Goal: Task Accomplishment & Management: Manage account settings

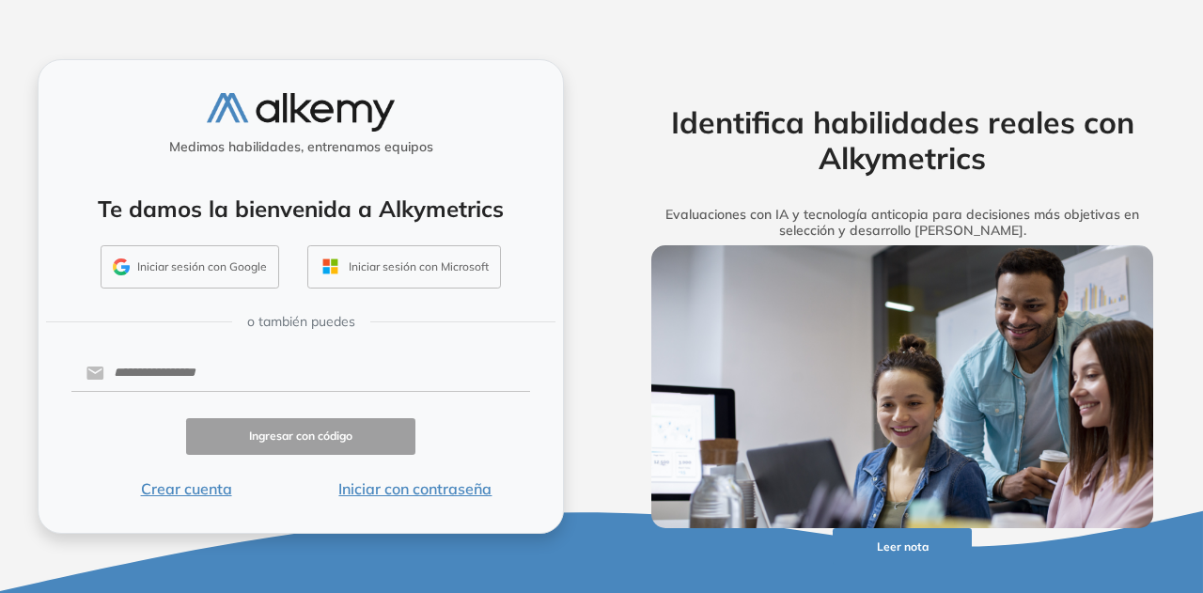
click at [216, 488] on button "Crear cuenta" at bounding box center [185, 488] width 229 height 23
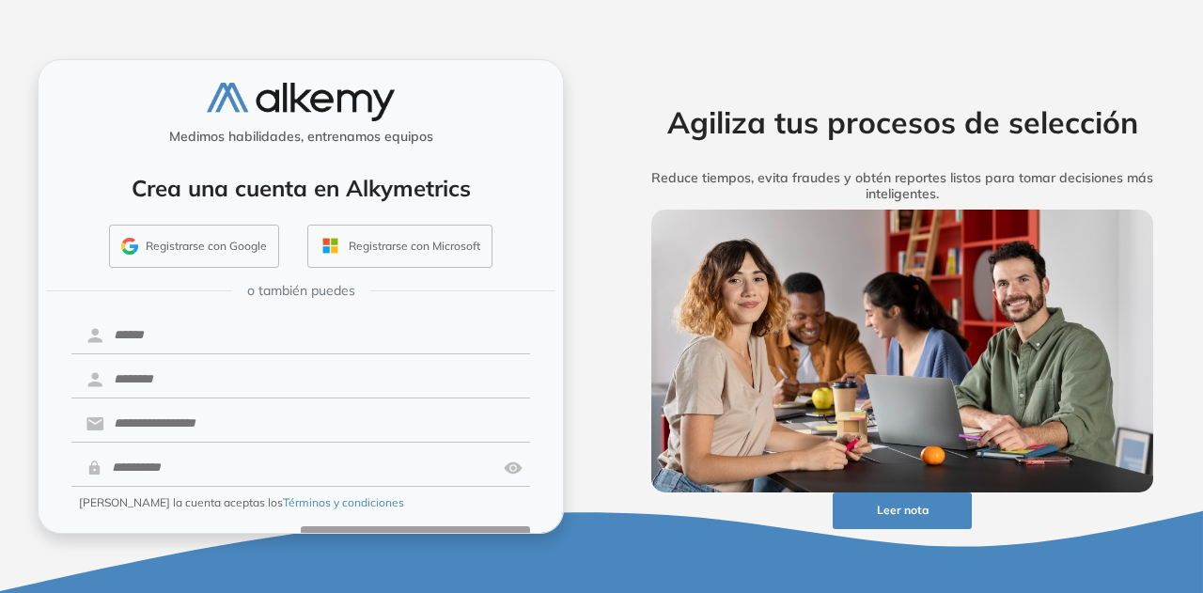
scroll to position [49, 0]
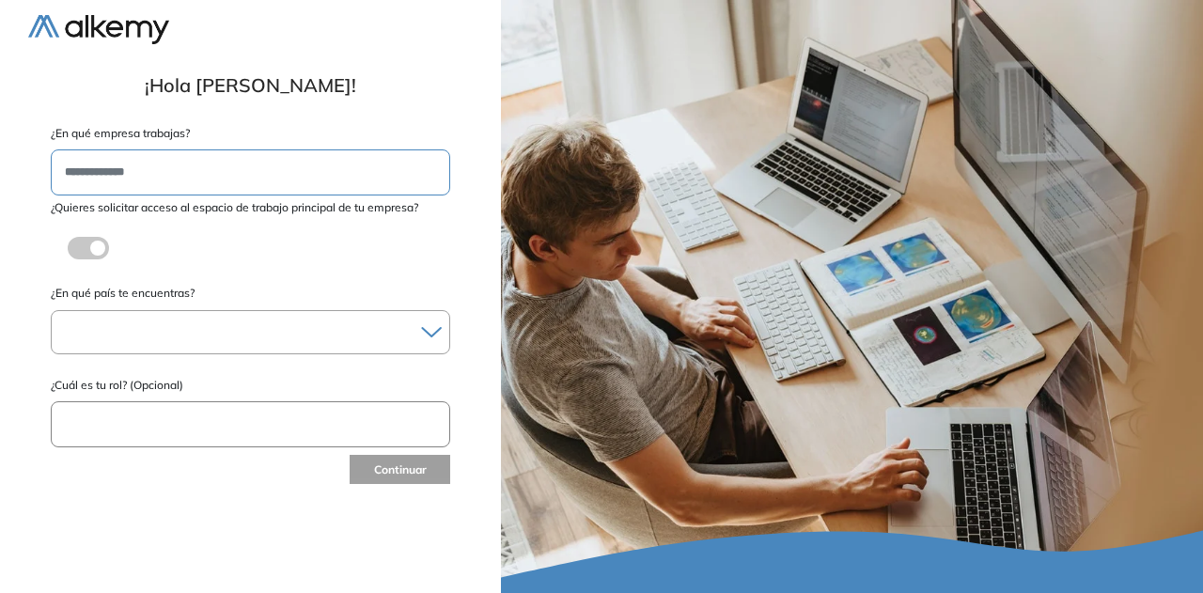
click at [133, 334] on div at bounding box center [251, 332] width 398 height 27
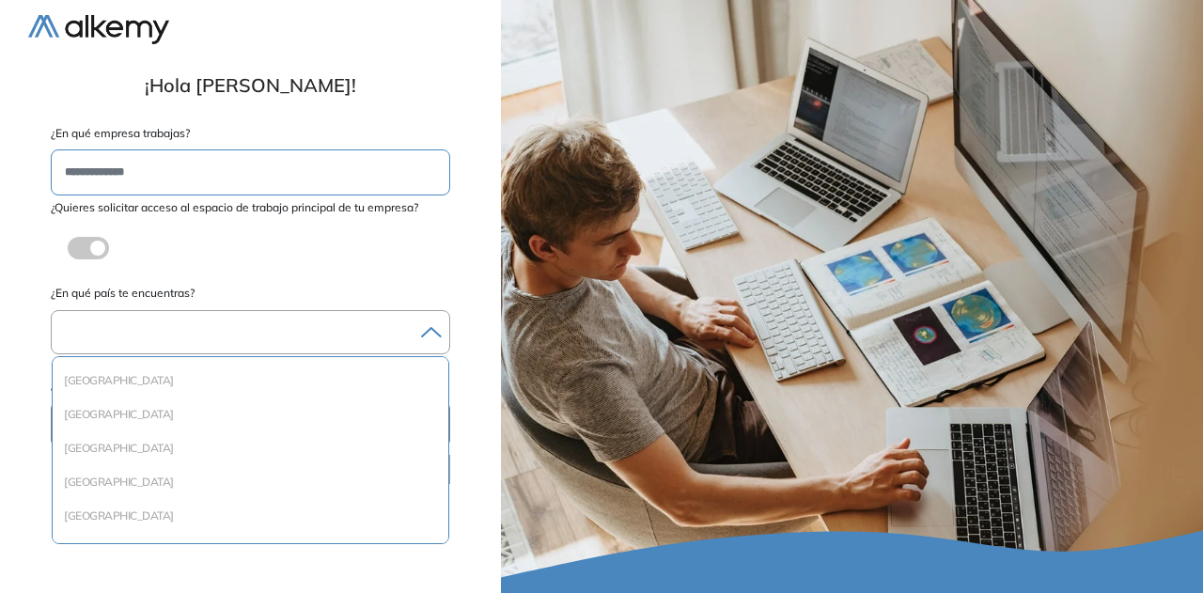
scroll to position [439, 0]
click at [78, 419] on li "[GEOGRAPHIC_DATA]" at bounding box center [250, 416] width 381 height 19
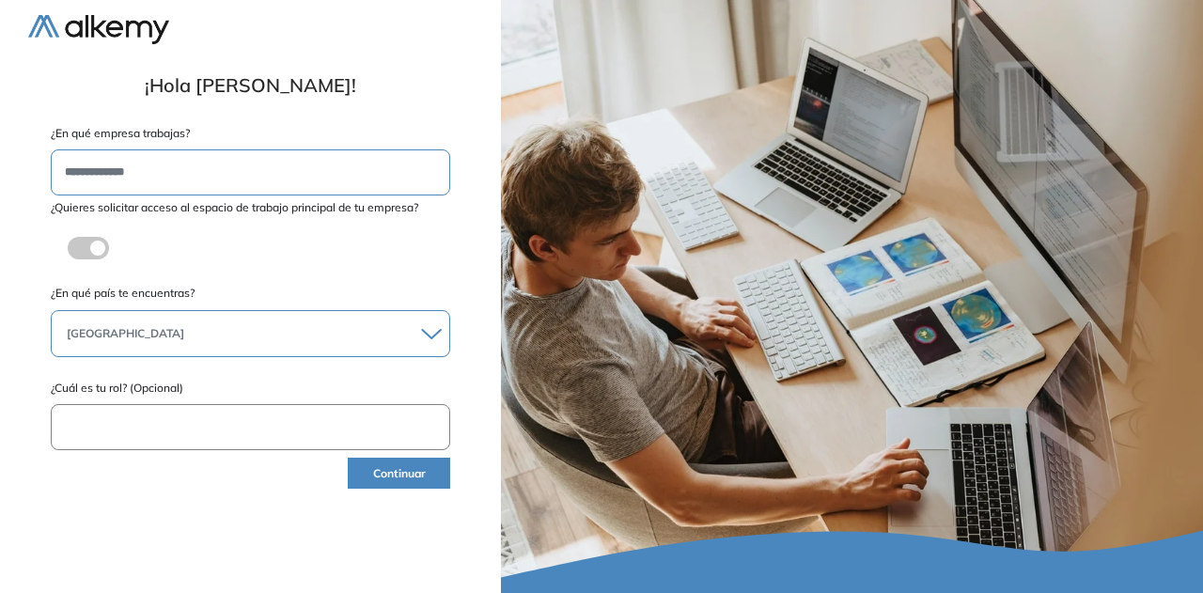
click at [381, 475] on button "Continuar" at bounding box center [399, 473] width 102 height 31
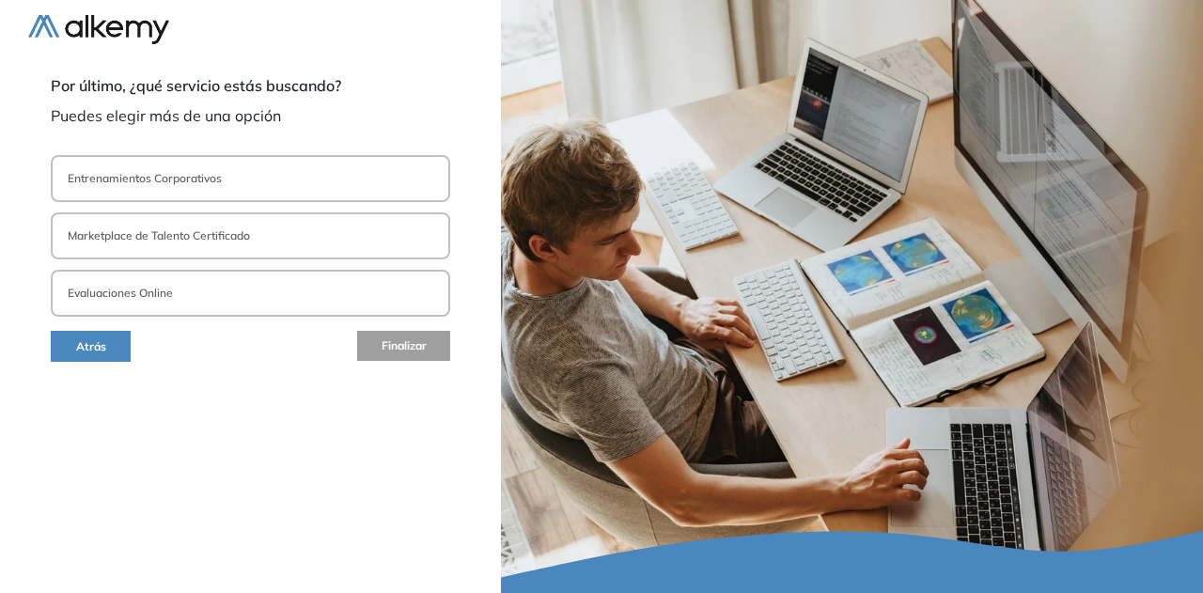
click at [203, 230] on p "Marketplace de Talento Certificado" at bounding box center [159, 235] width 182 height 17
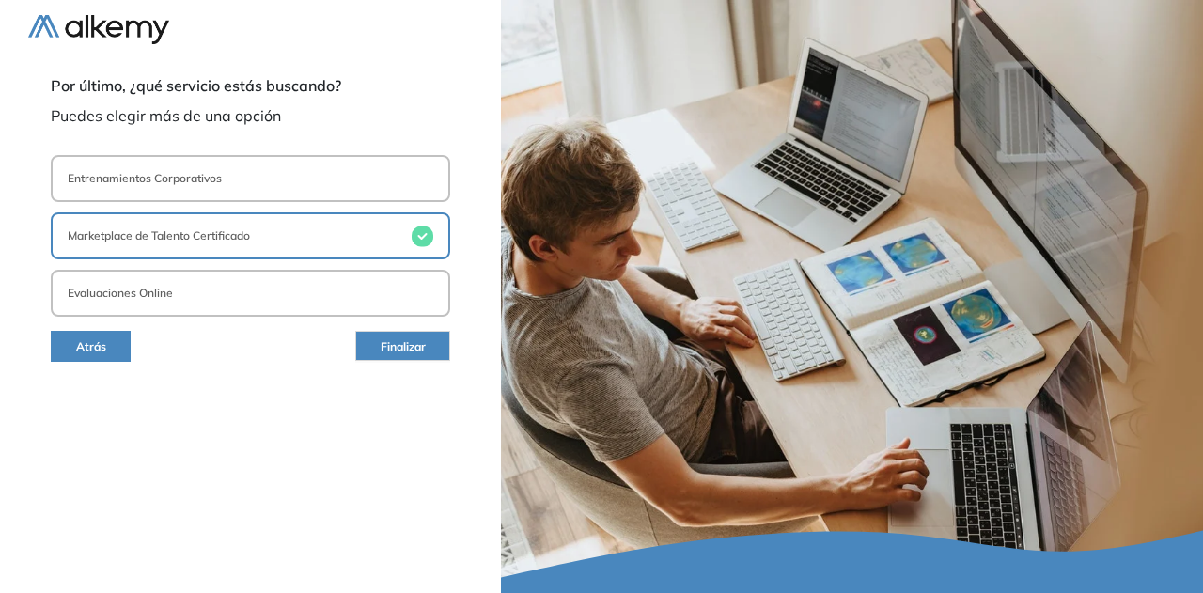
click at [209, 295] on button "Evaluaciones Online" at bounding box center [250, 293] width 399 height 47
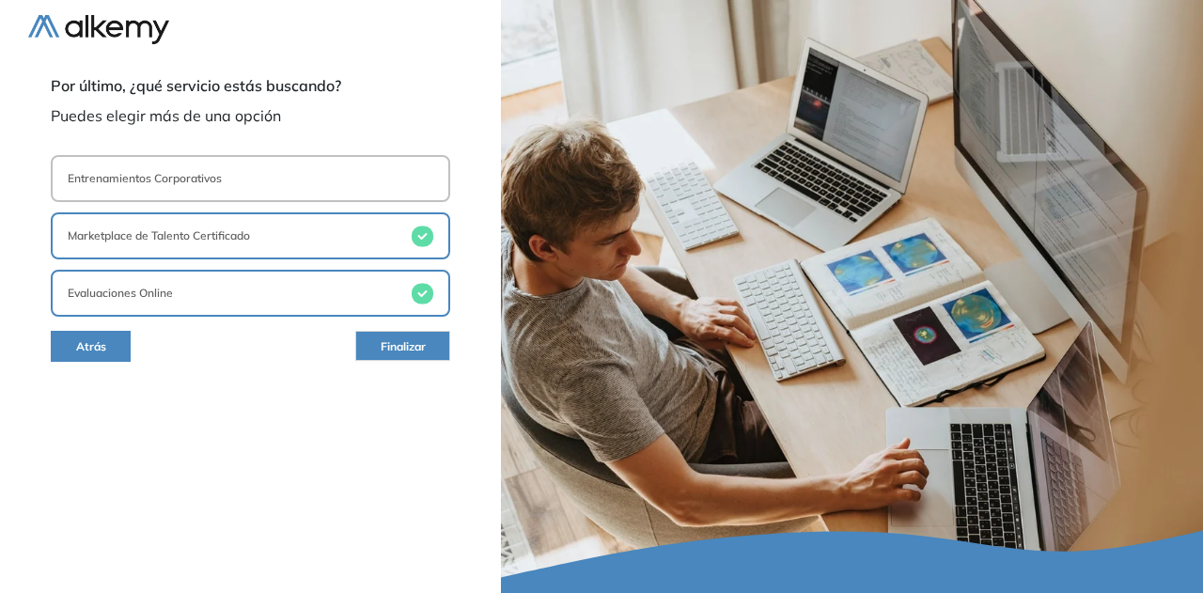
click at [265, 183] on button "Entrenamientos Corporativos" at bounding box center [250, 178] width 399 height 47
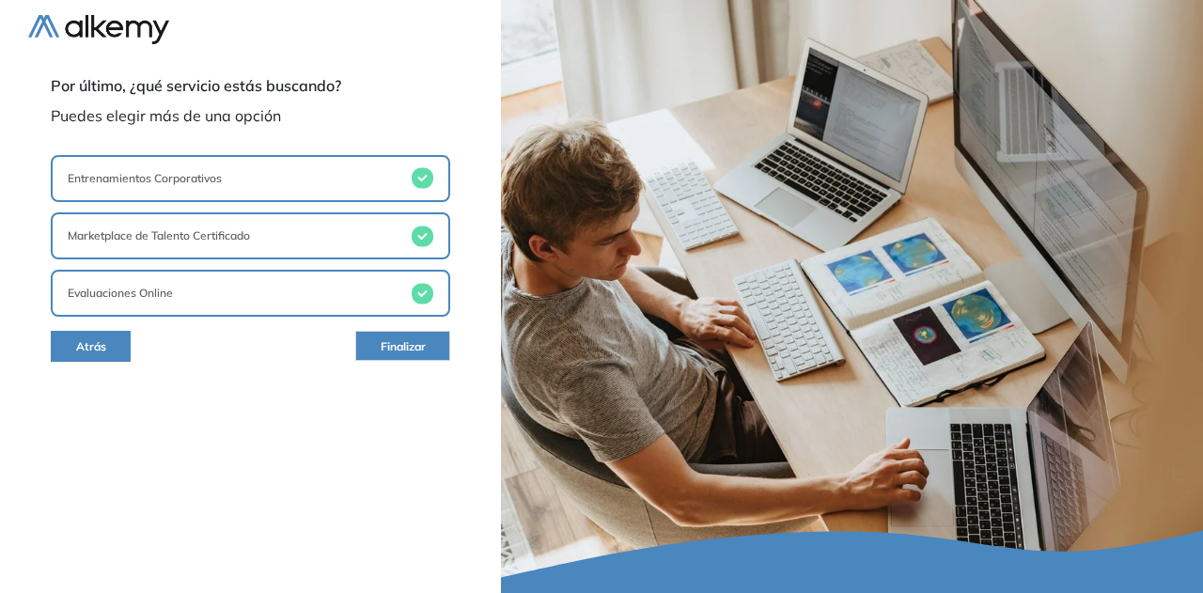
click at [386, 338] on span "Finalizar" at bounding box center [403, 347] width 45 height 18
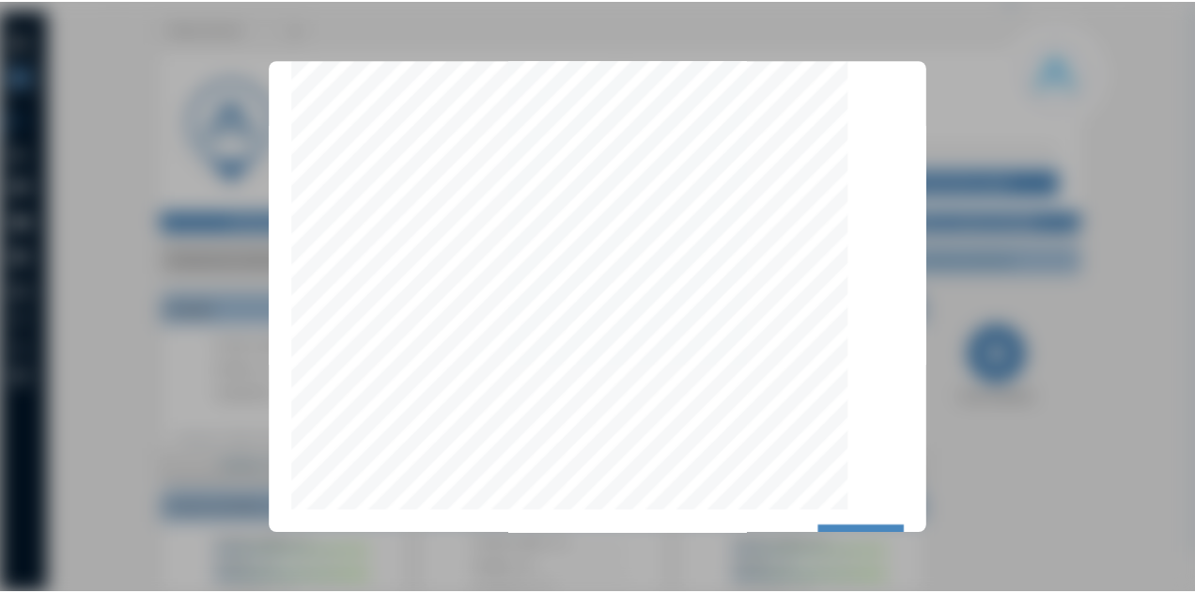
scroll to position [5999, 0]
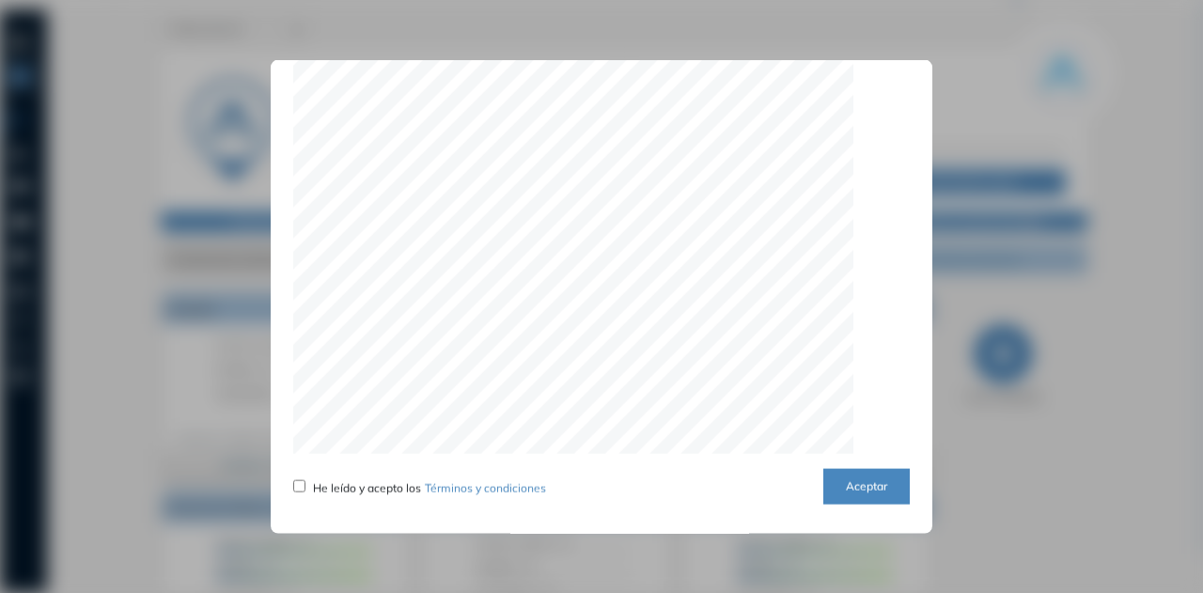
click at [839, 492] on button "Aceptar" at bounding box center [866, 486] width 86 height 37
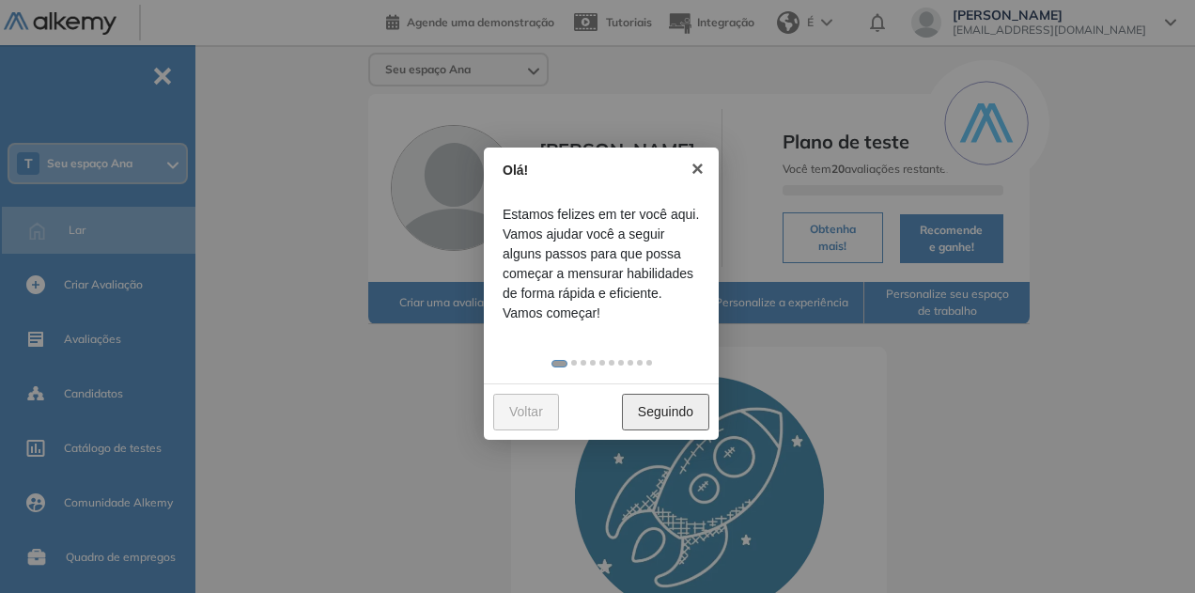
click at [680, 414] on font "Seguindo" at bounding box center [665, 411] width 55 height 15
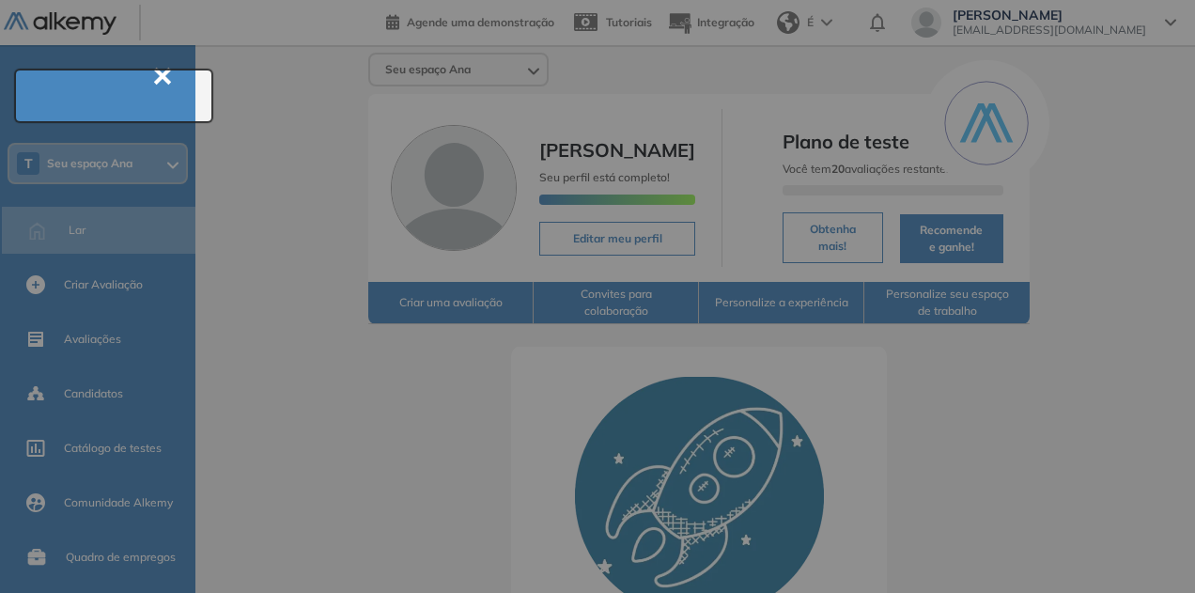
scroll to position [68, 0]
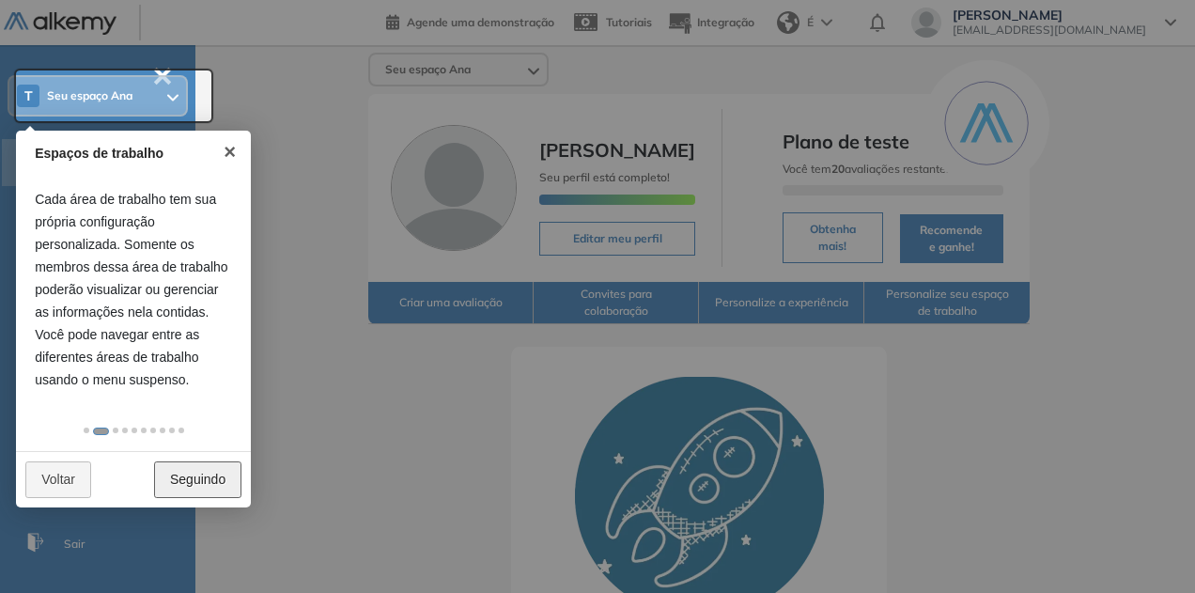
click at [210, 486] on link "Seguindo" at bounding box center [197, 479] width 87 height 37
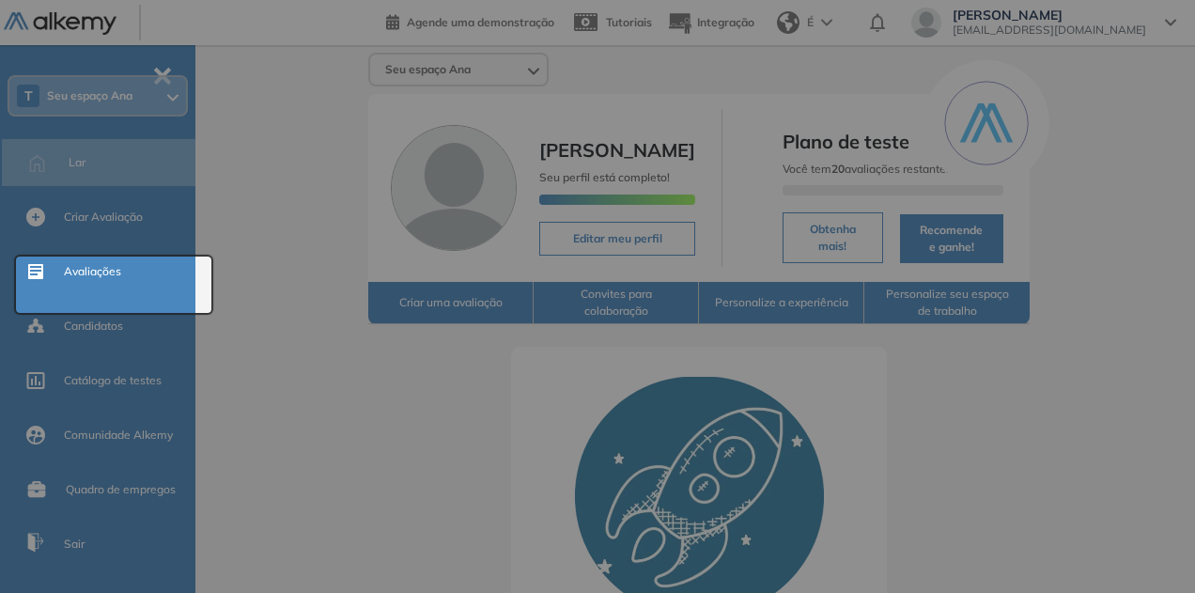
scroll to position [0, 0]
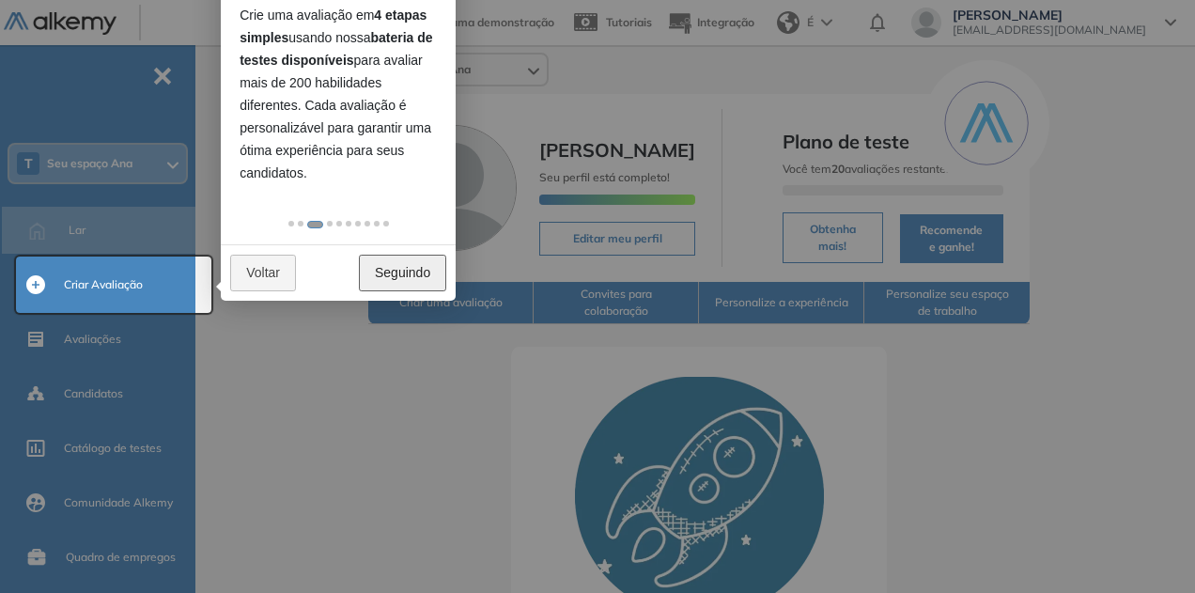
click at [398, 275] on font "Seguindo" at bounding box center [402, 272] width 55 height 15
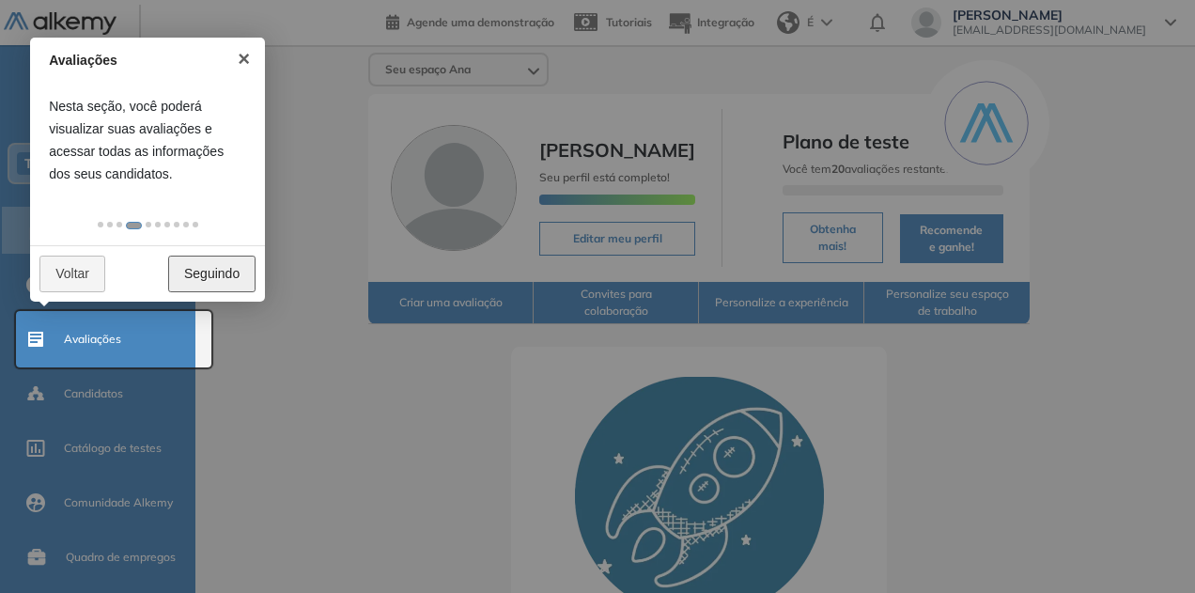
click at [225, 282] on link "Seguindo" at bounding box center [211, 274] width 87 height 37
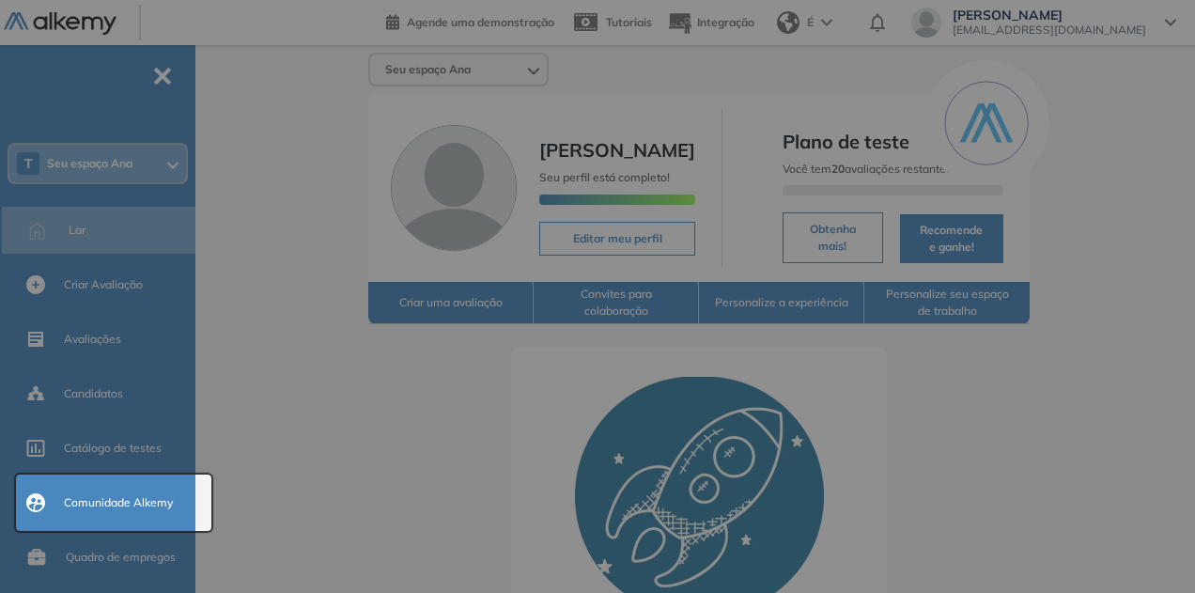
scroll to position [234, 0]
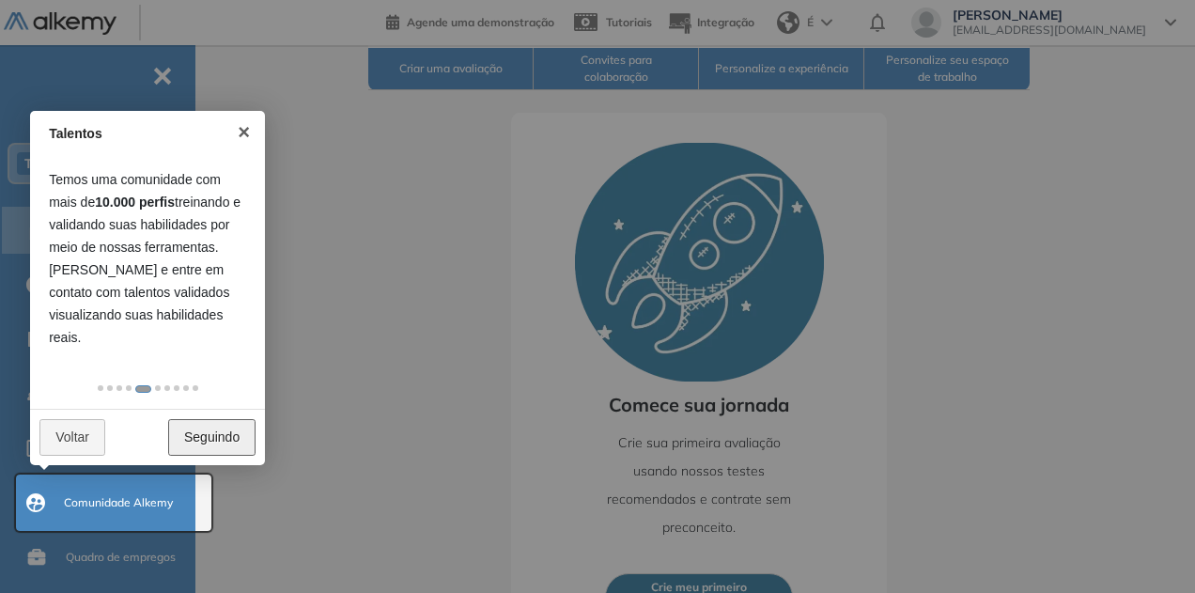
click at [222, 444] on font "Seguindo" at bounding box center [211, 437] width 55 height 15
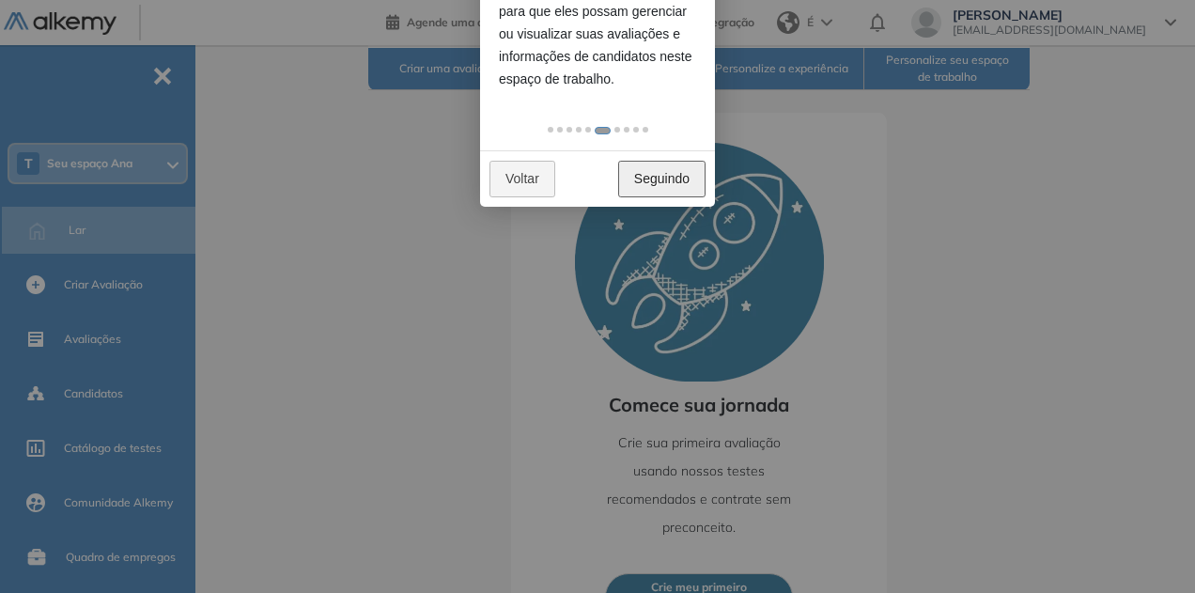
click at [687, 178] on font "Seguindo" at bounding box center [661, 178] width 55 height 15
click at [686, 179] on font "Seguindo" at bounding box center [661, 178] width 55 height 15
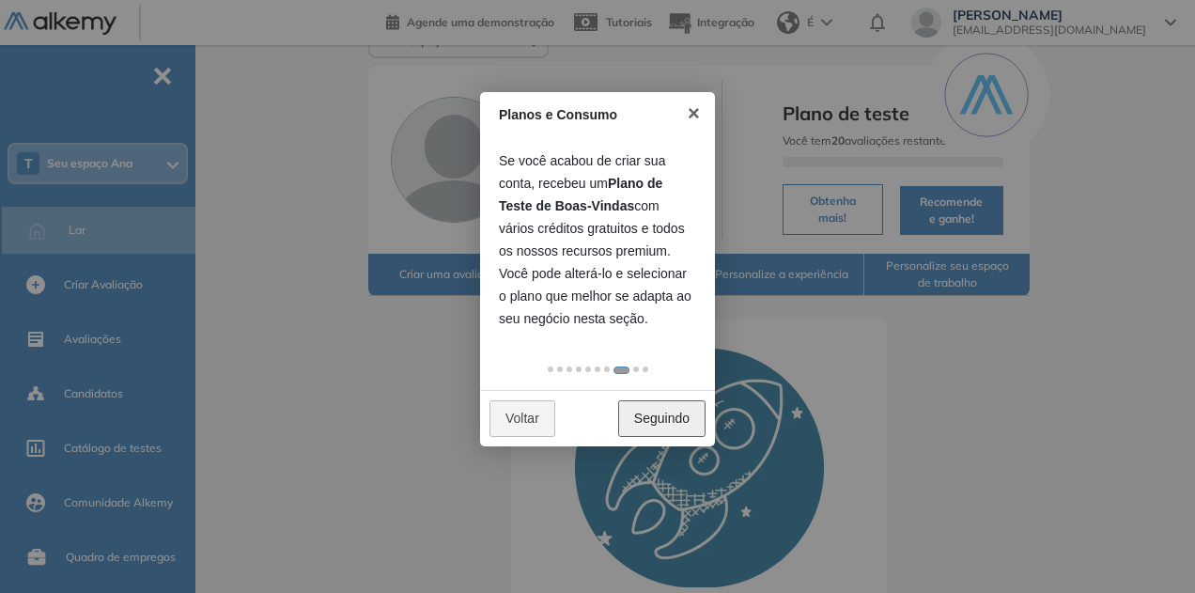
scroll to position [29, 0]
click at [662, 420] on font "Seguindo" at bounding box center [661, 417] width 55 height 15
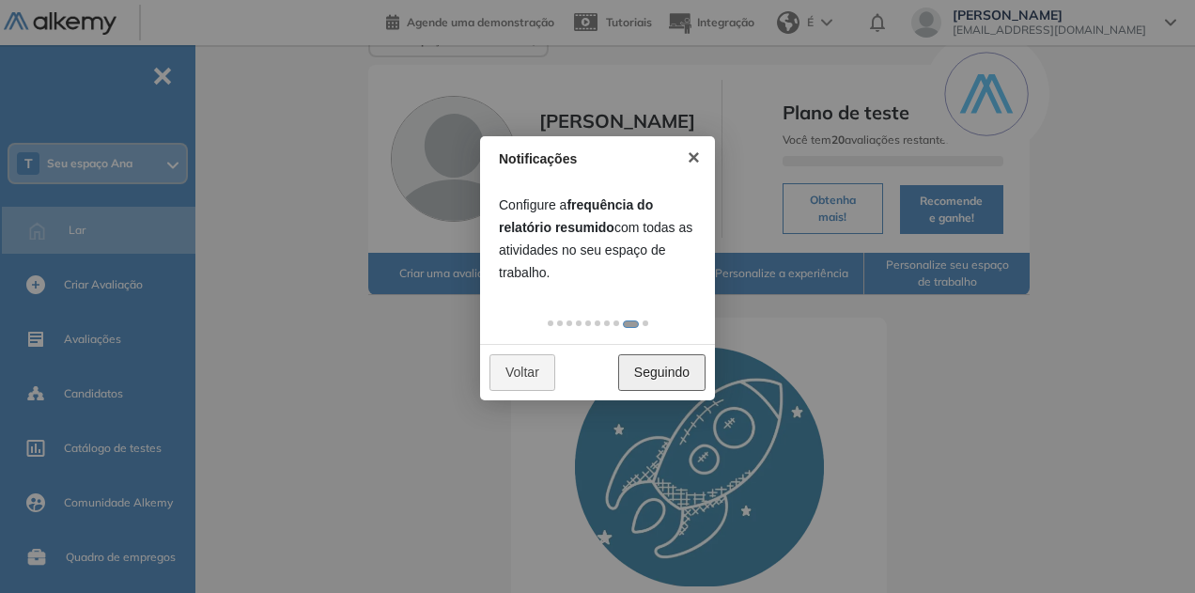
click at [667, 371] on font "Seguindo" at bounding box center [661, 372] width 55 height 15
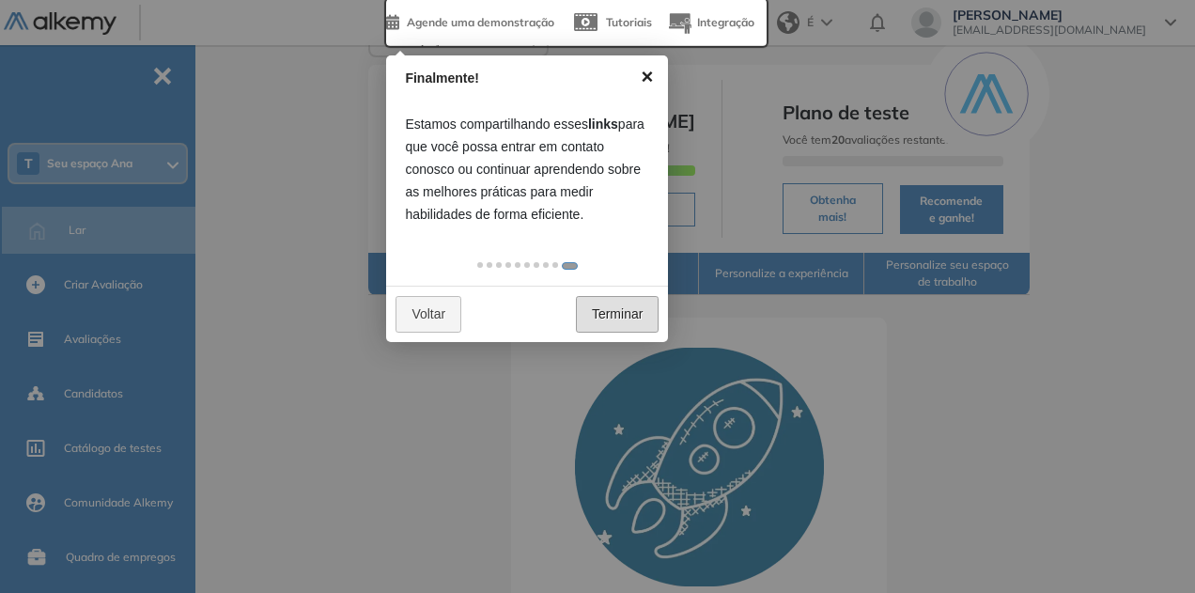
click at [639, 85] on link "×" at bounding box center [647, 76] width 42 height 42
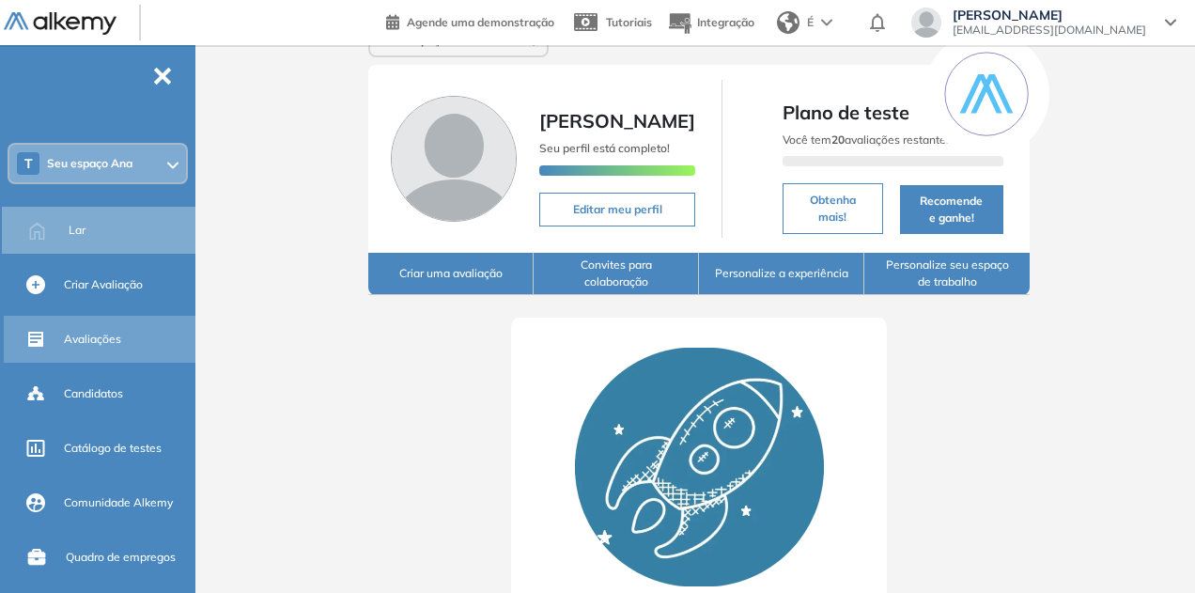
click at [71, 321] on div "Avaliações" at bounding box center [101, 339] width 195 height 47
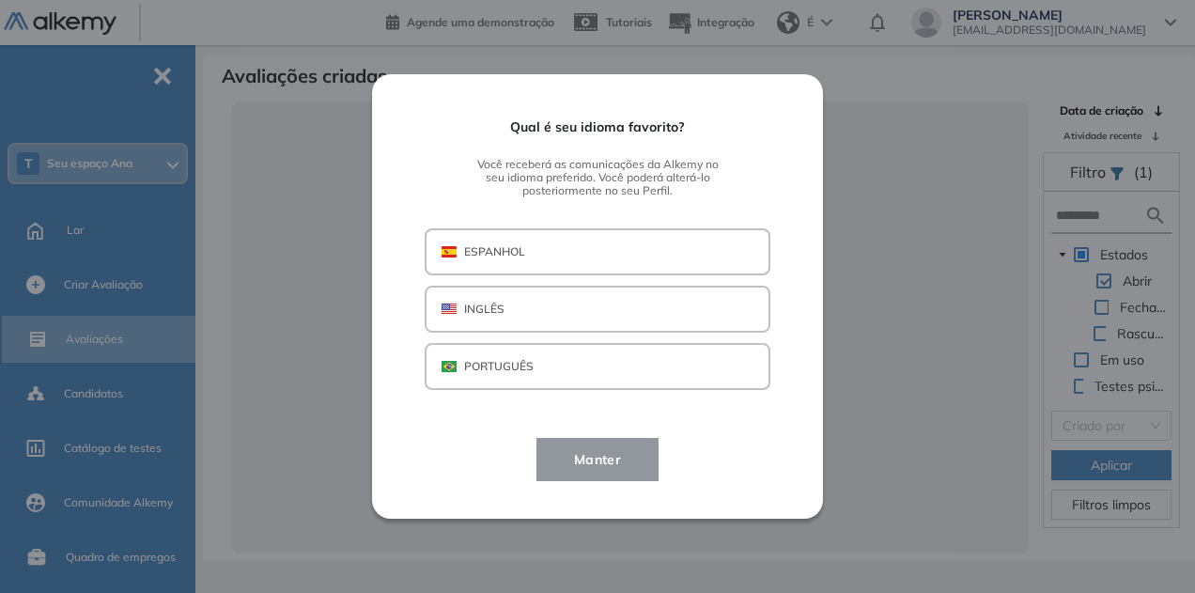
click at [652, 358] on button "PORTUGUÊS" at bounding box center [598, 366] width 346 height 47
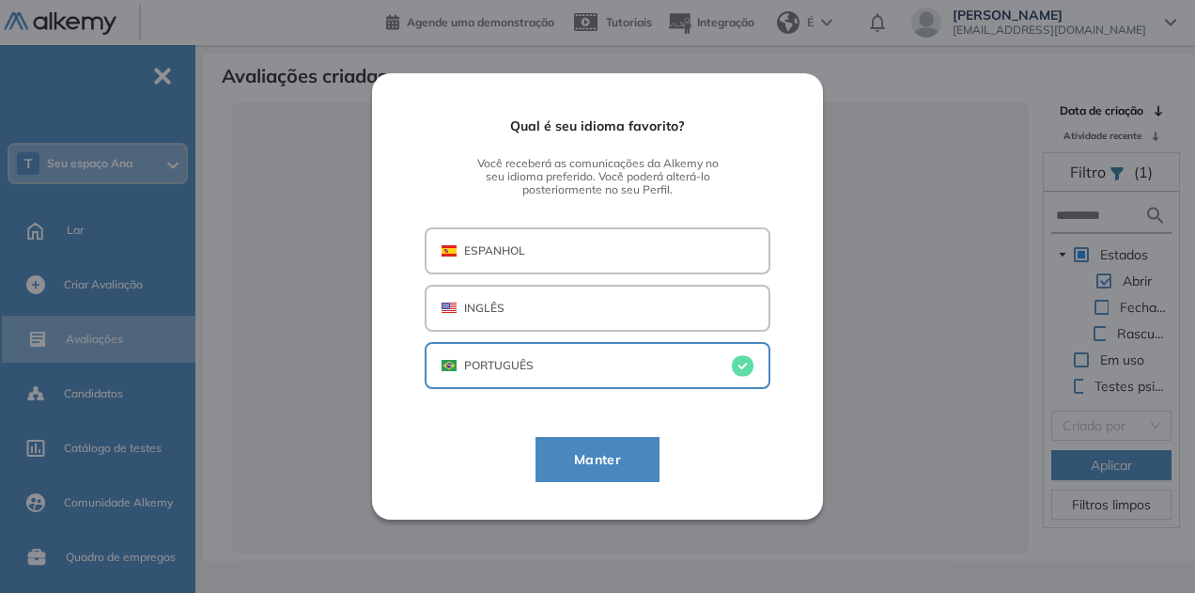
click at [616, 461] on font "Manter" at bounding box center [597, 459] width 47 height 17
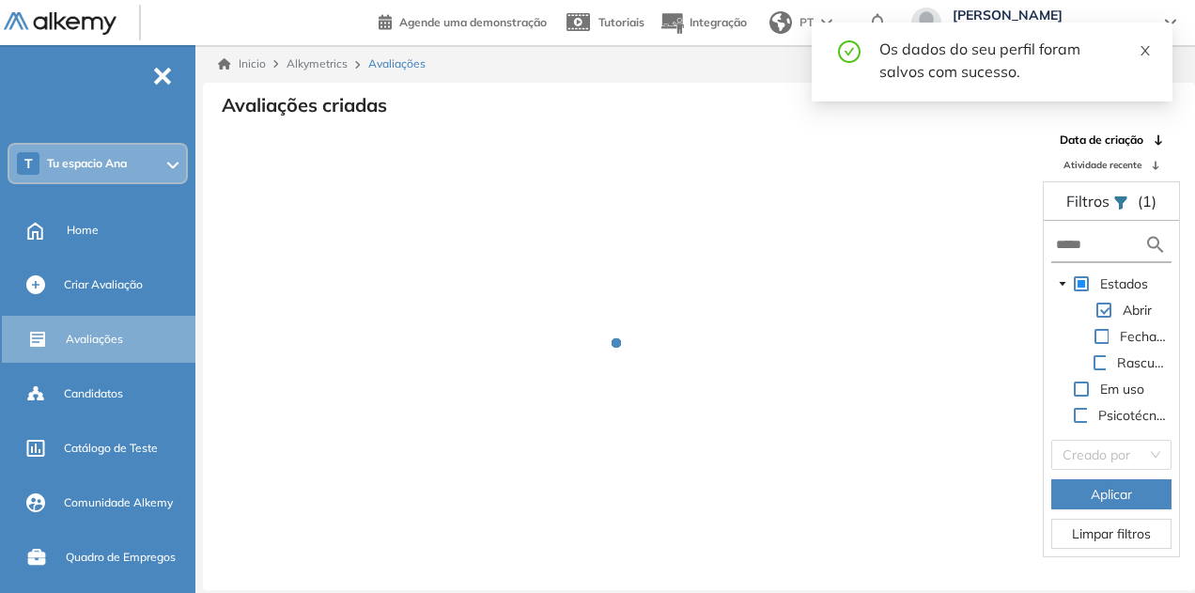
click at [1154, 44] on div "Os dados do seu perfil foram salvos com sucesso." at bounding box center [992, 62] width 361 height 79
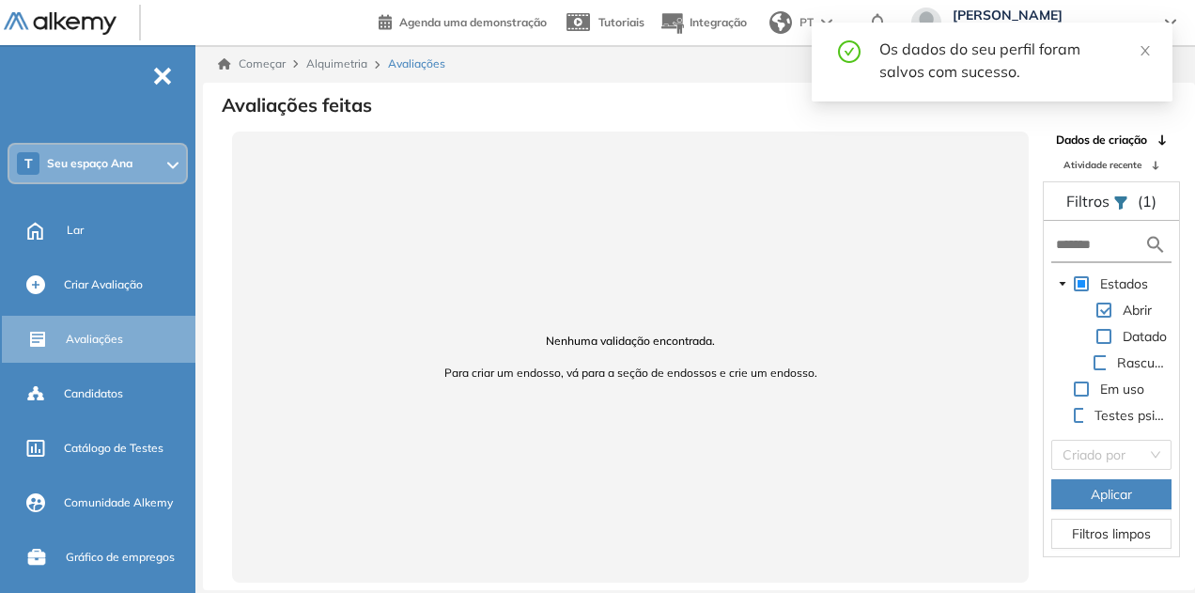
click at [149, 149] on div "T Seu espaço Ana" at bounding box center [97, 164] width 177 height 38
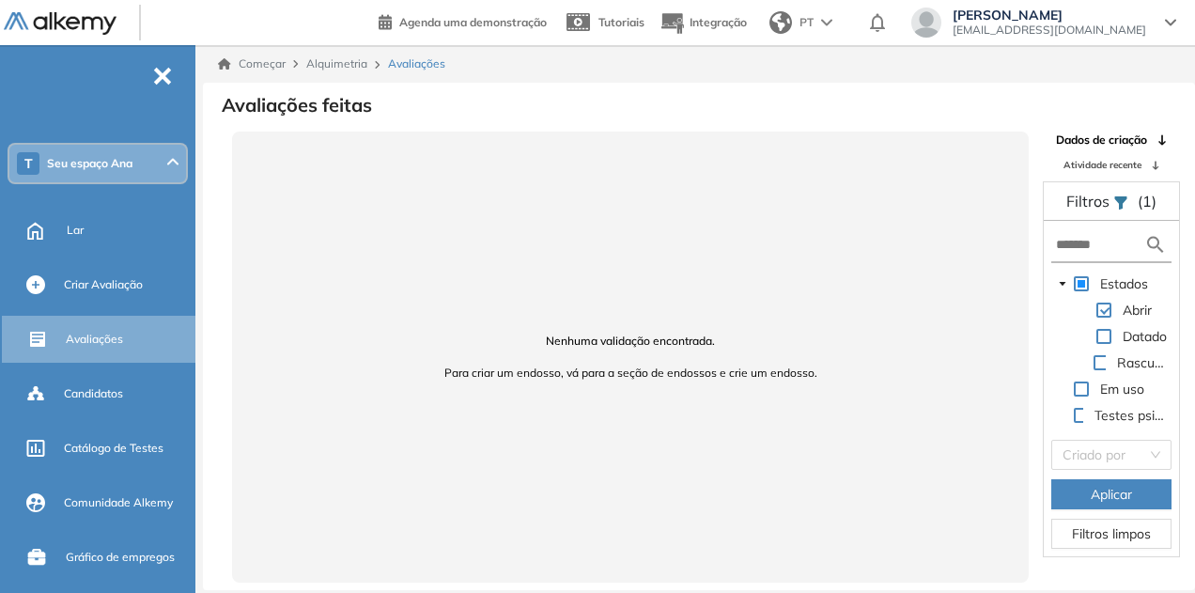
click at [1010, 20] on font "[PERSON_NAME]" at bounding box center [1008, 15] width 110 height 17
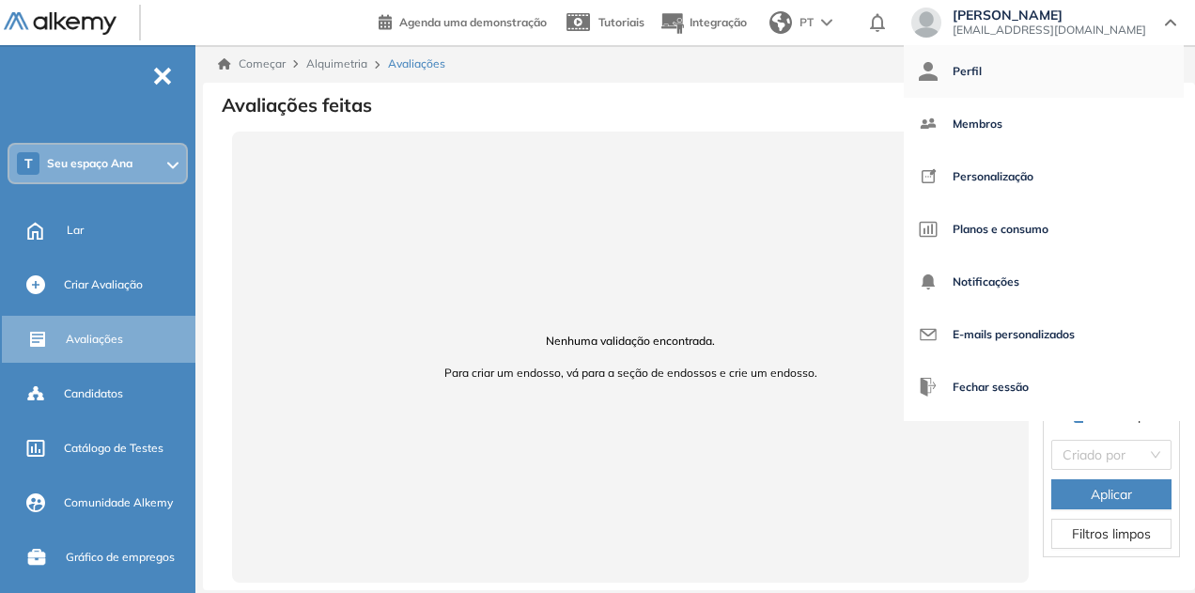
click at [982, 83] on span "Perfil" at bounding box center [967, 71] width 29 height 45
select select "**"
select select "****"
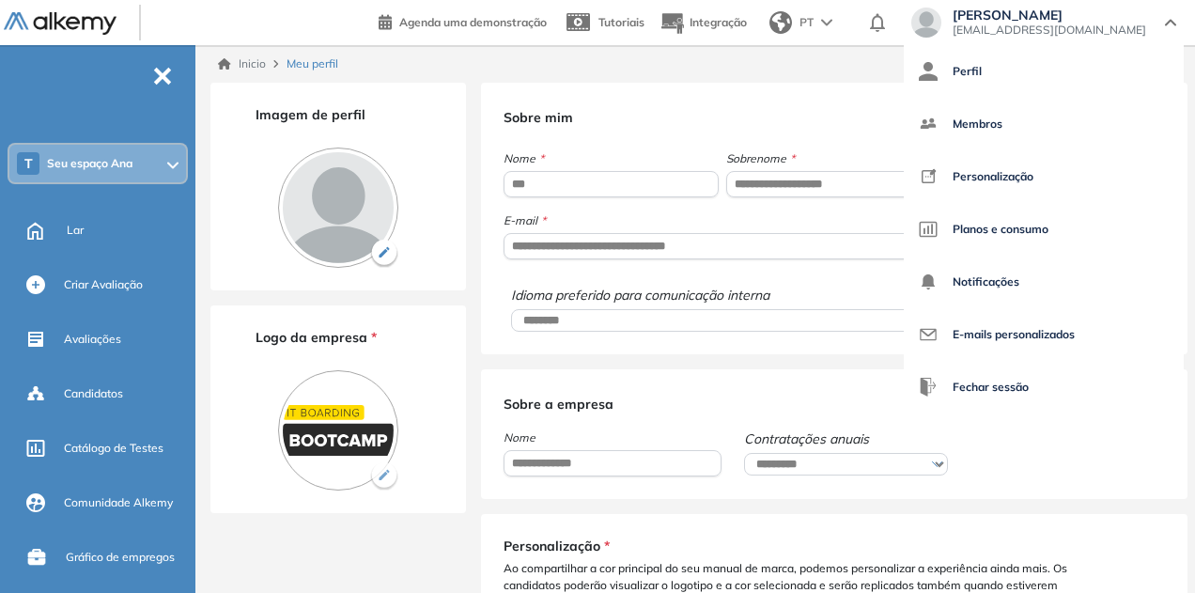
type input "*******"
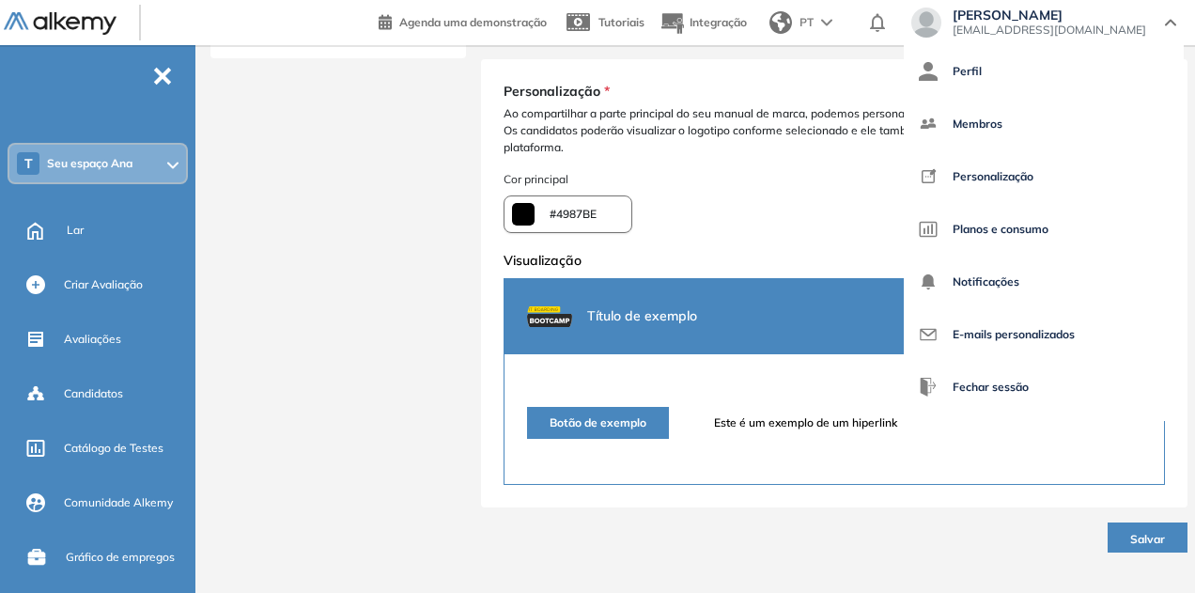
scroll to position [462, 0]
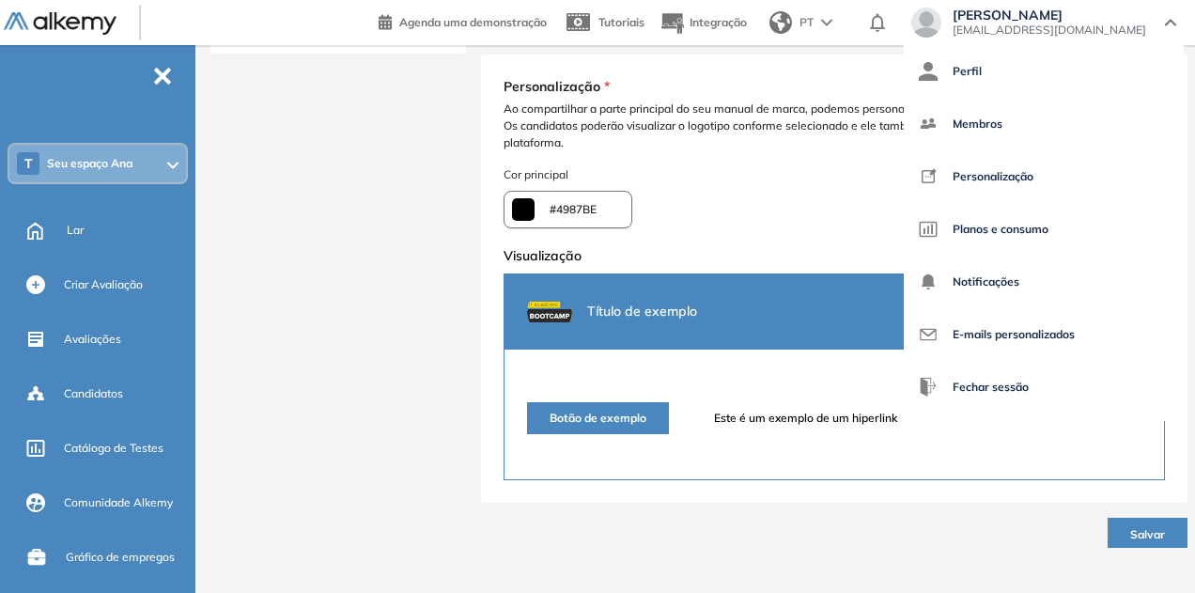
click at [1154, 29] on div "Ana Carolina Souza Lins anacarolina.lins@mercadolivre.com" at bounding box center [1050, 23] width 216 height 30
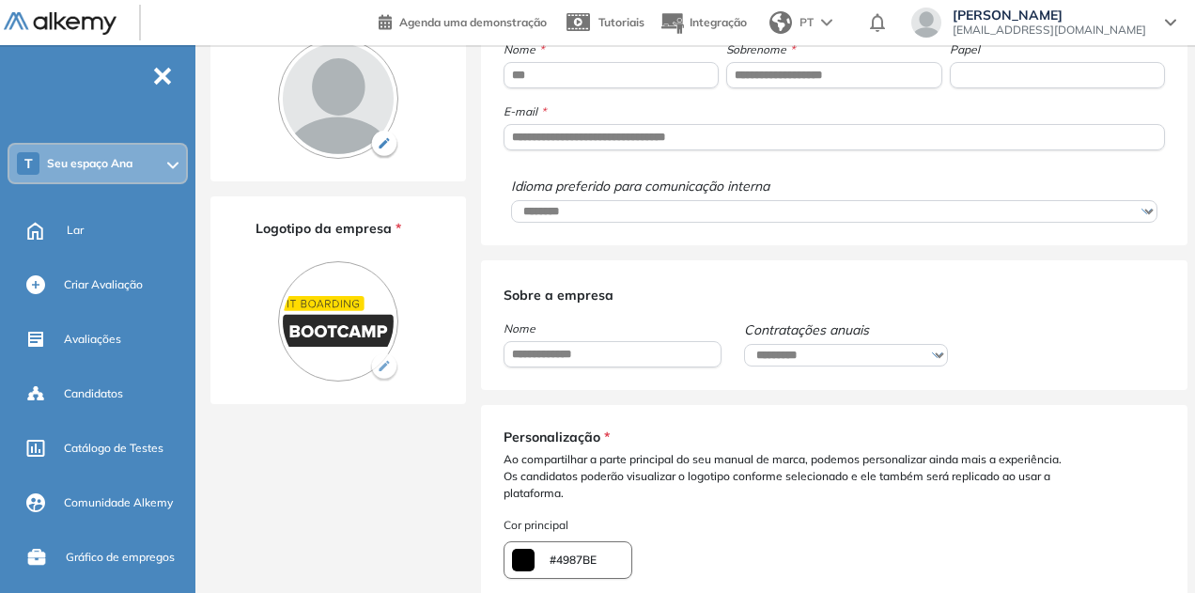
scroll to position [0, 0]
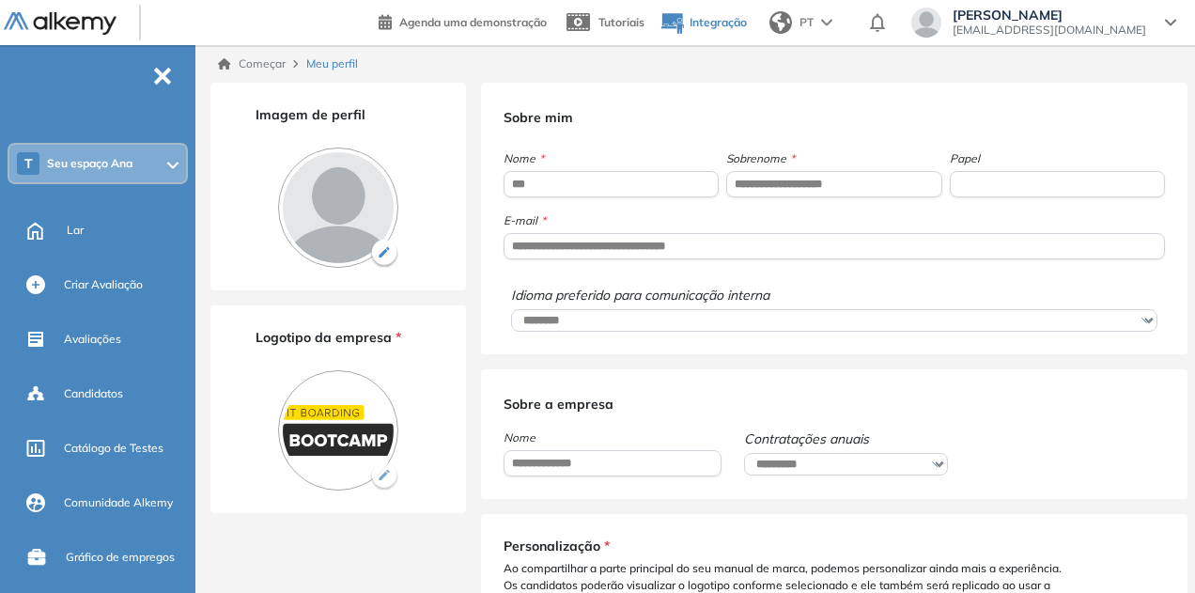
click at [734, 22] on font "Integração" at bounding box center [718, 22] width 57 height 14
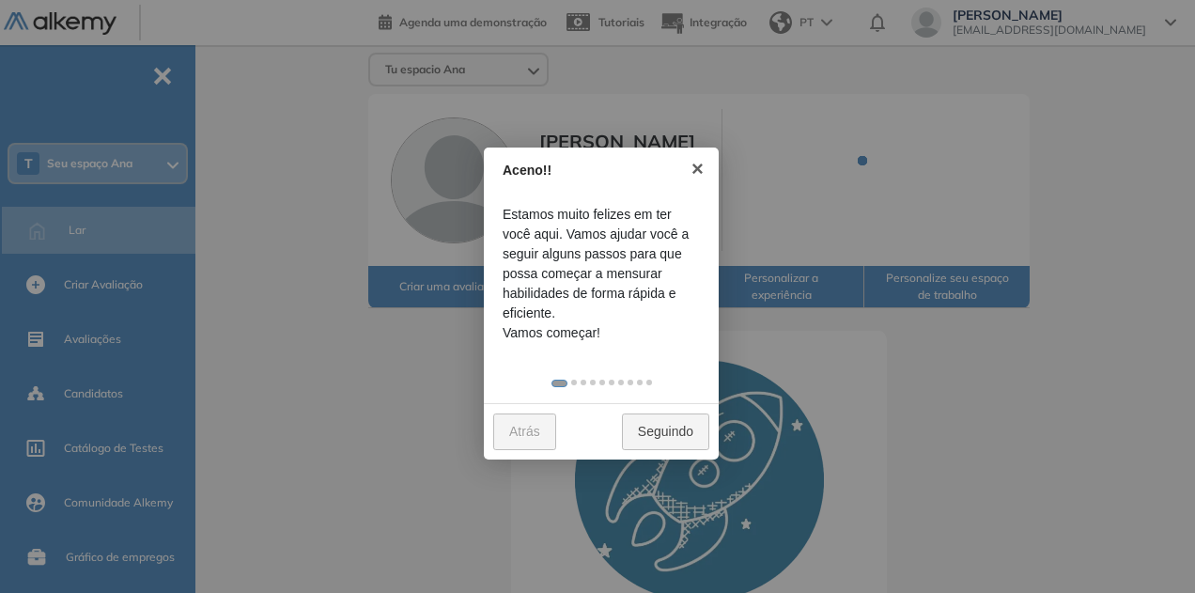
click at [754, 333] on div at bounding box center [597, 296] width 1195 height 593
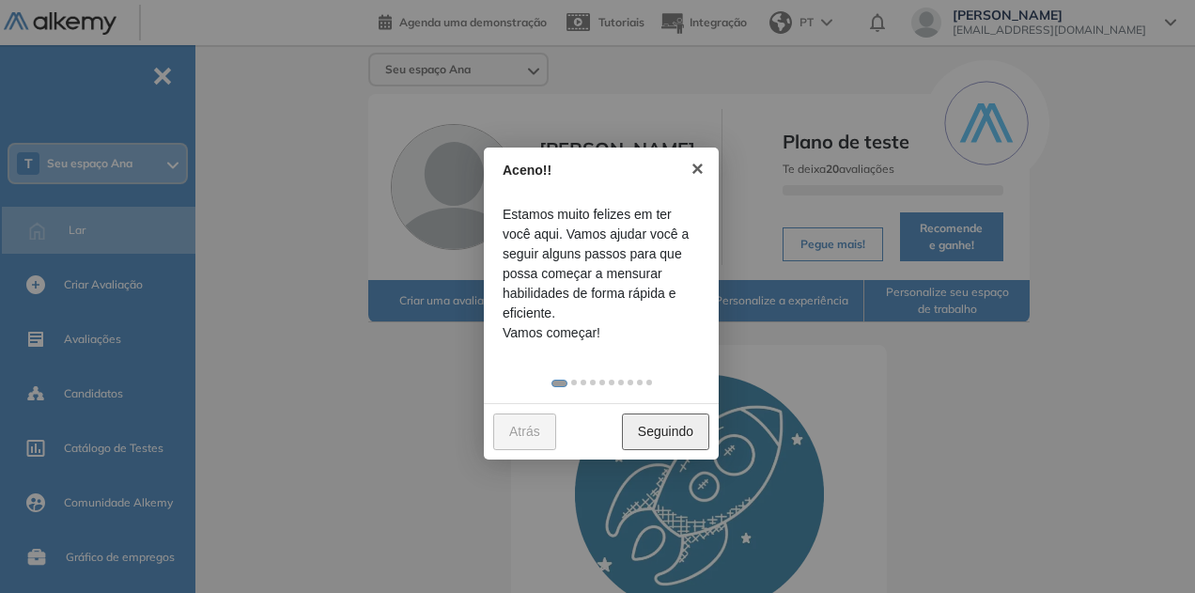
click at [674, 433] on font "Seguindo" at bounding box center [665, 431] width 55 height 15
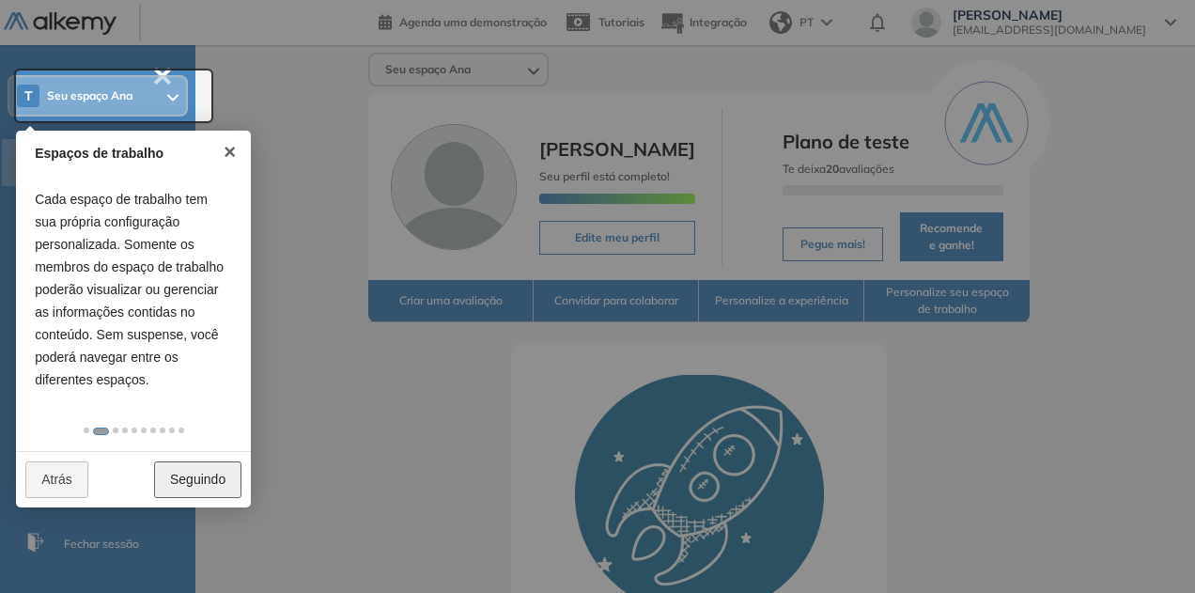
click at [227, 489] on link "Seguindo" at bounding box center [197, 479] width 87 height 37
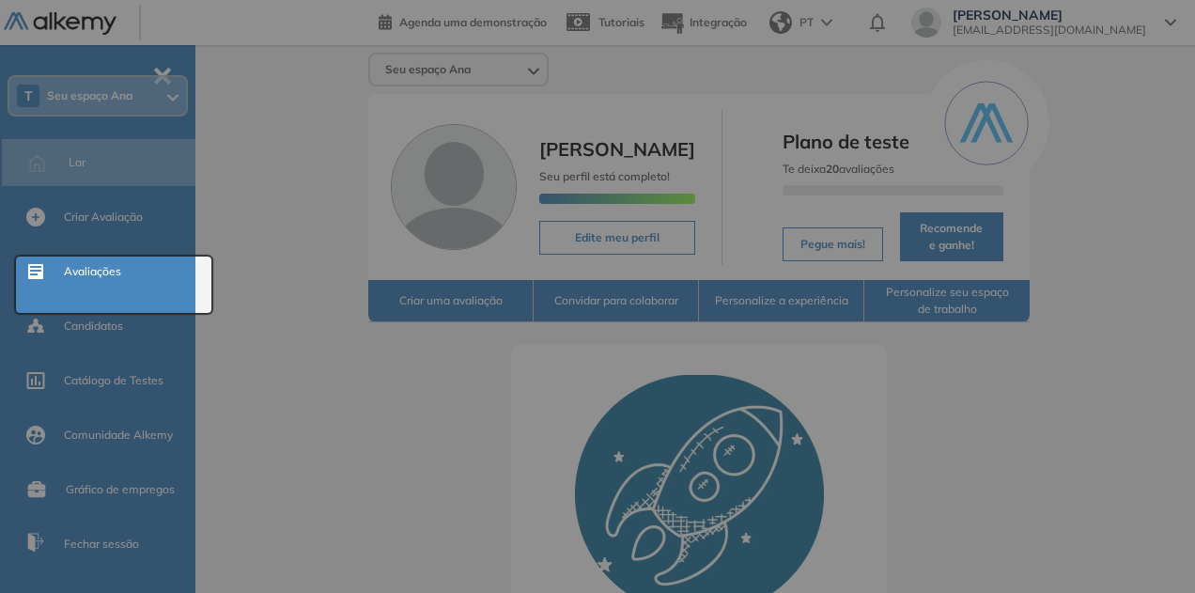
scroll to position [0, 0]
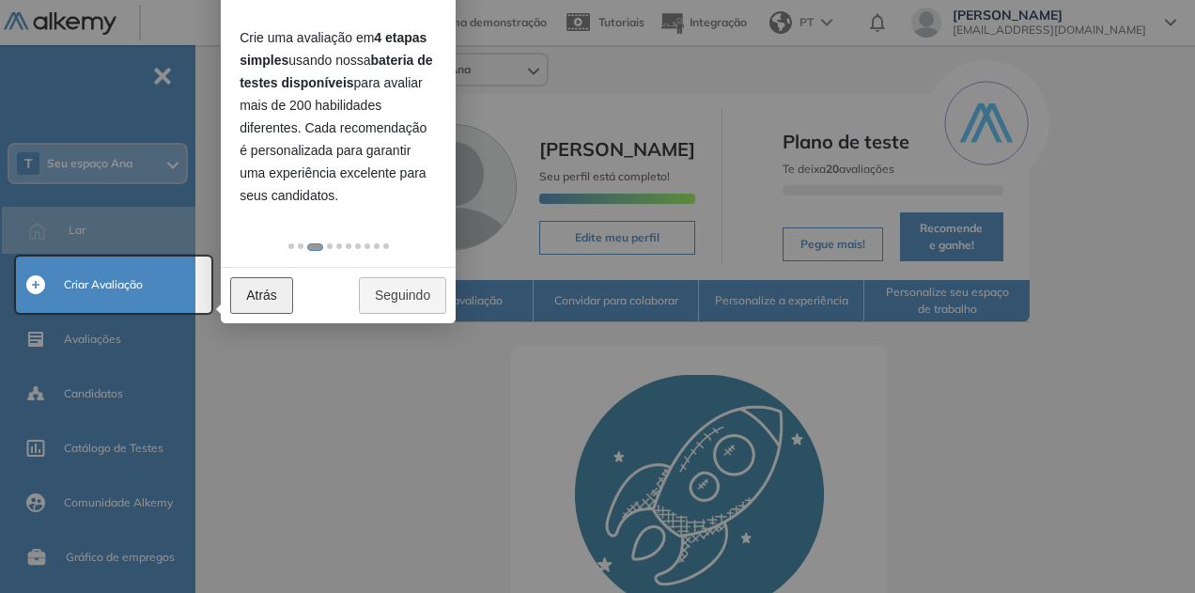
click at [256, 289] on font "Atrás" at bounding box center [261, 295] width 31 height 15
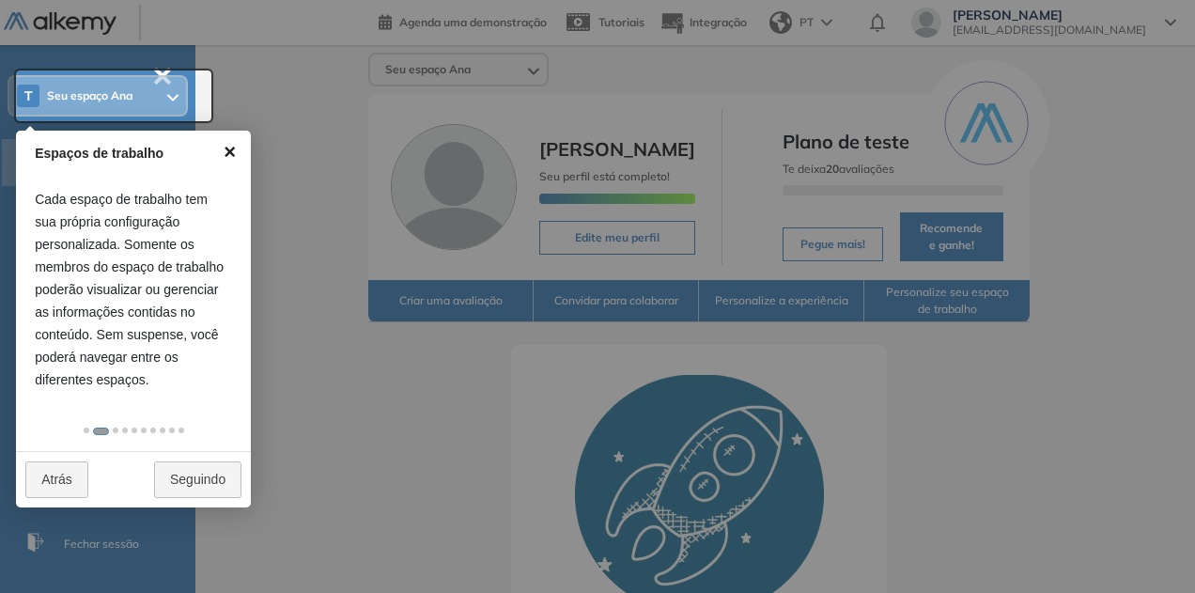
click at [239, 156] on link "×" at bounding box center [230, 152] width 42 height 42
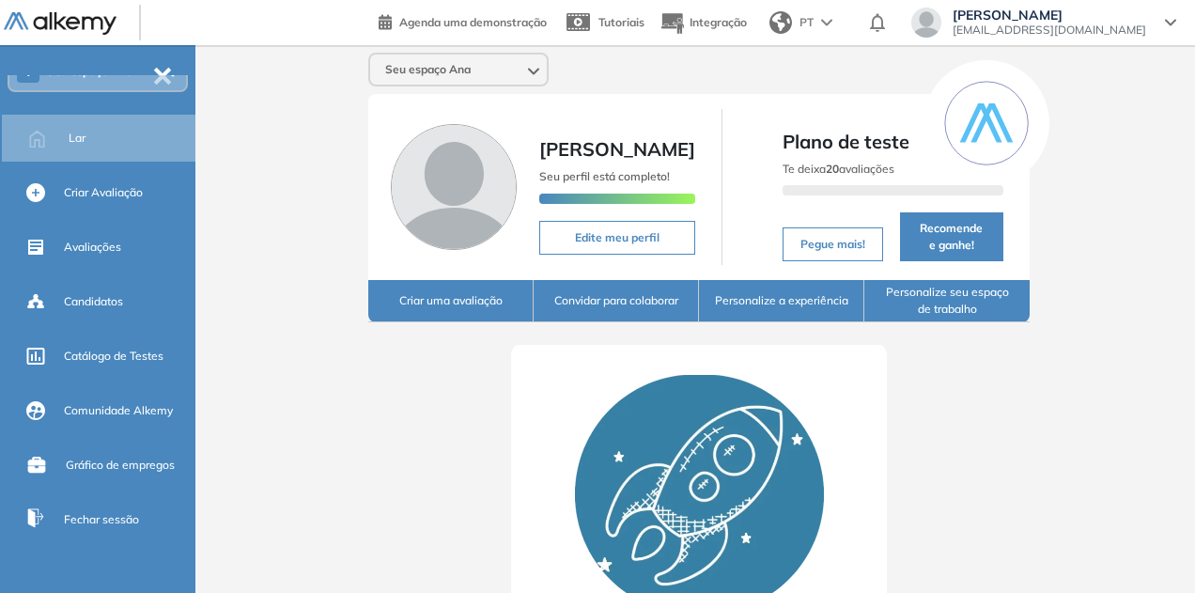
scroll to position [0, 0]
